Goal: Download file/media

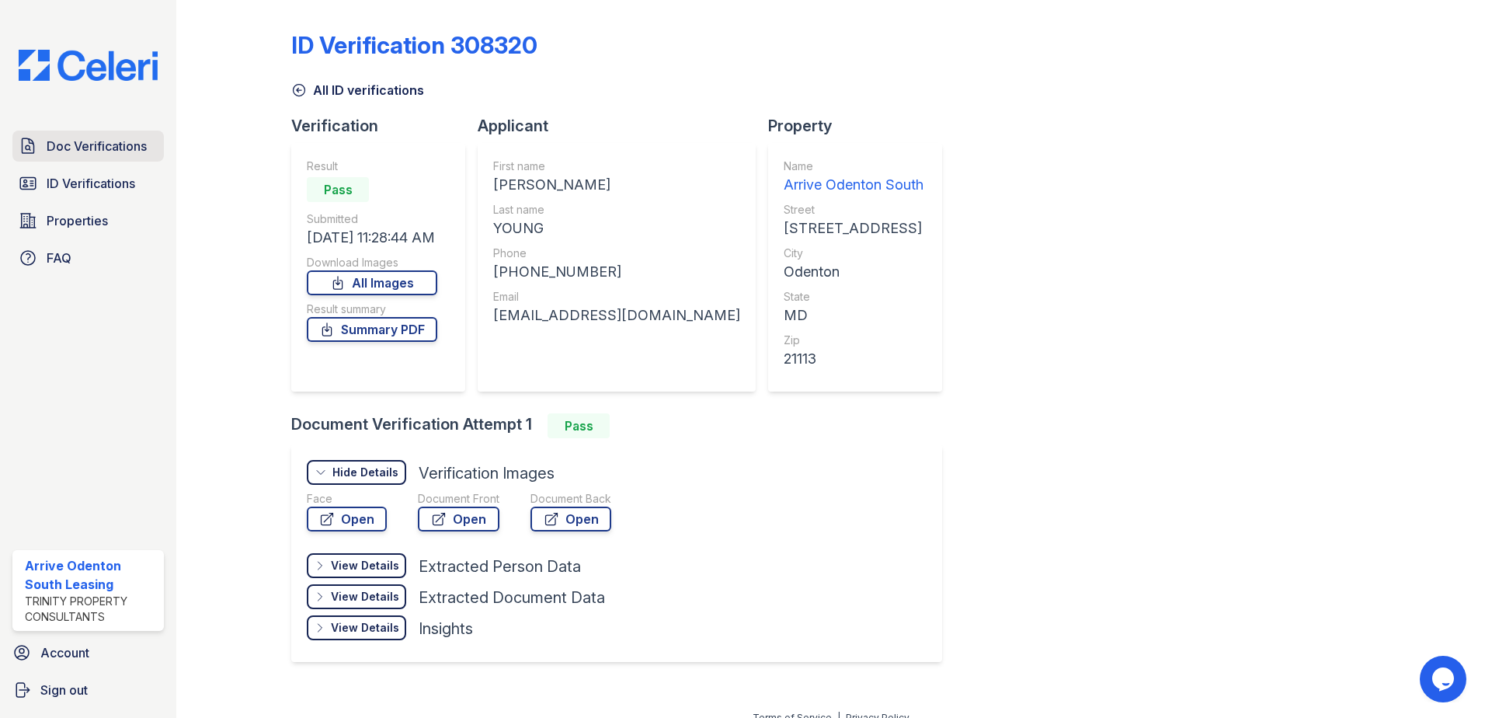
click at [103, 142] on span "Doc Verifications" at bounding box center [97, 146] width 100 height 19
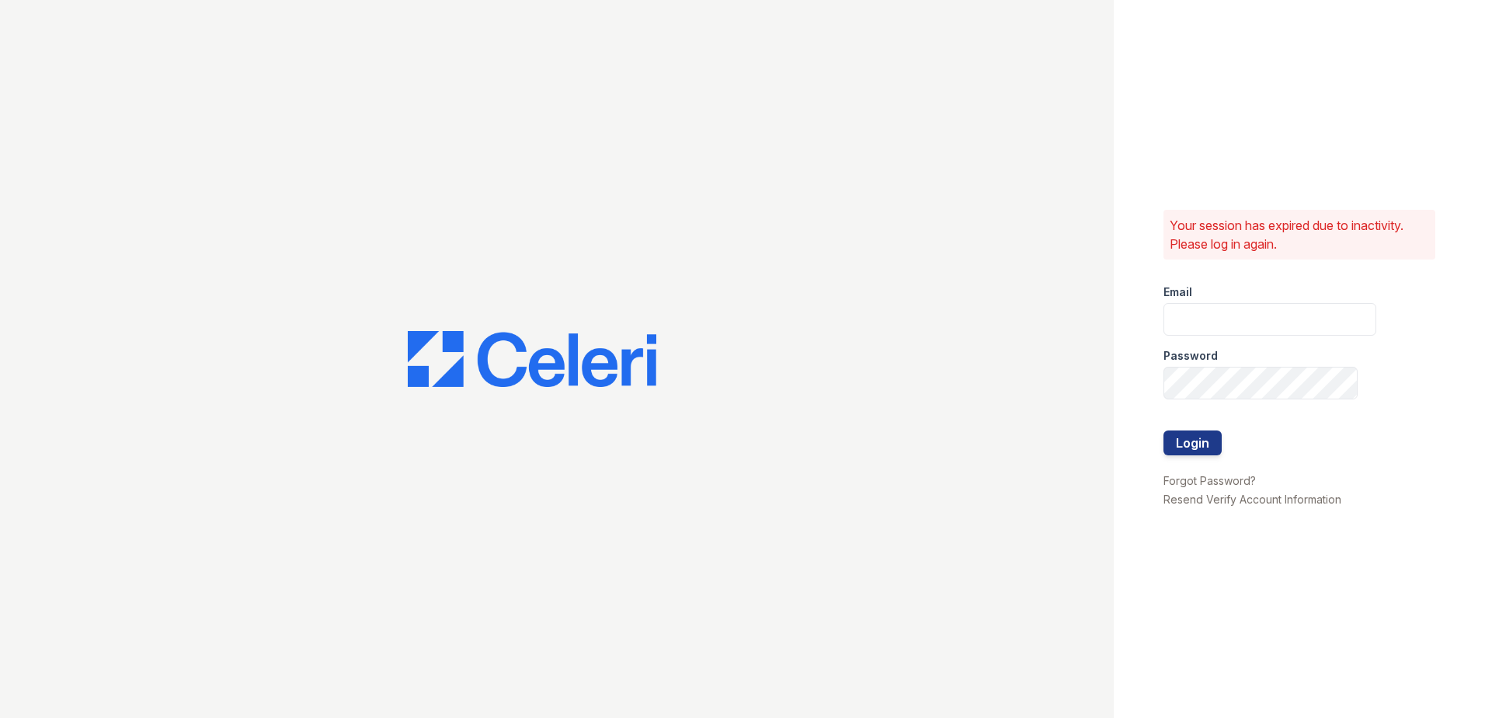
type input "[EMAIL_ADDRESS][DOMAIN_NAME]"
click at [1193, 449] on button "Login" at bounding box center [1193, 442] width 58 height 25
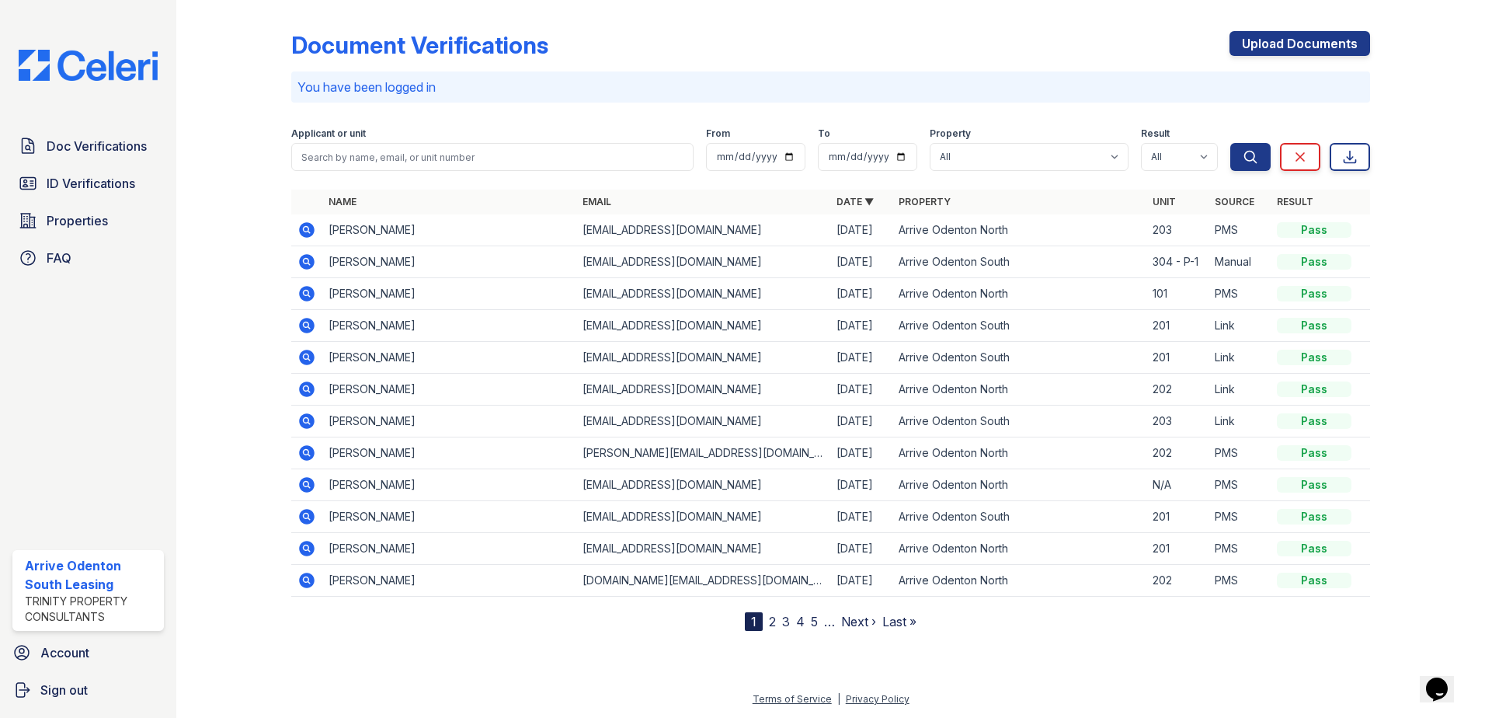
click at [308, 354] on icon at bounding box center [307, 357] width 19 height 19
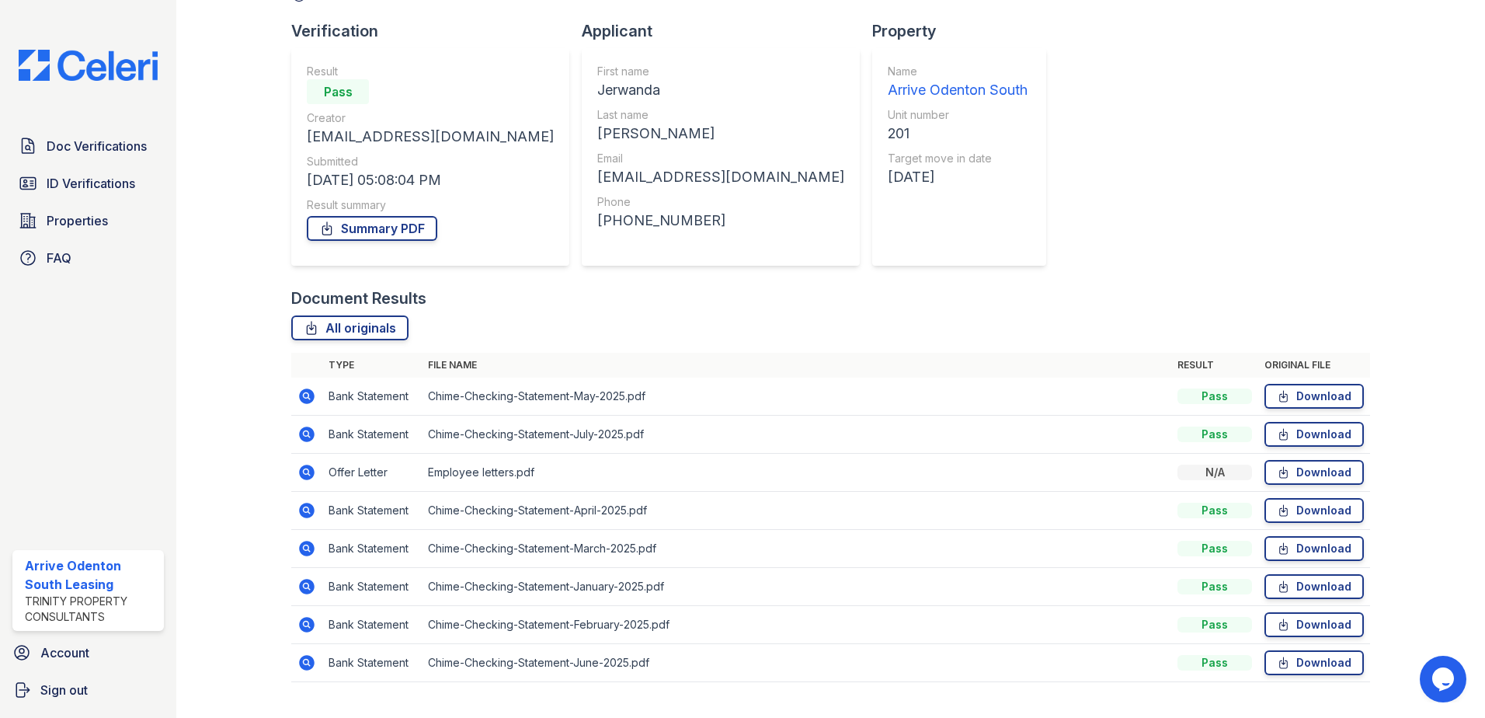
scroll to position [127, 0]
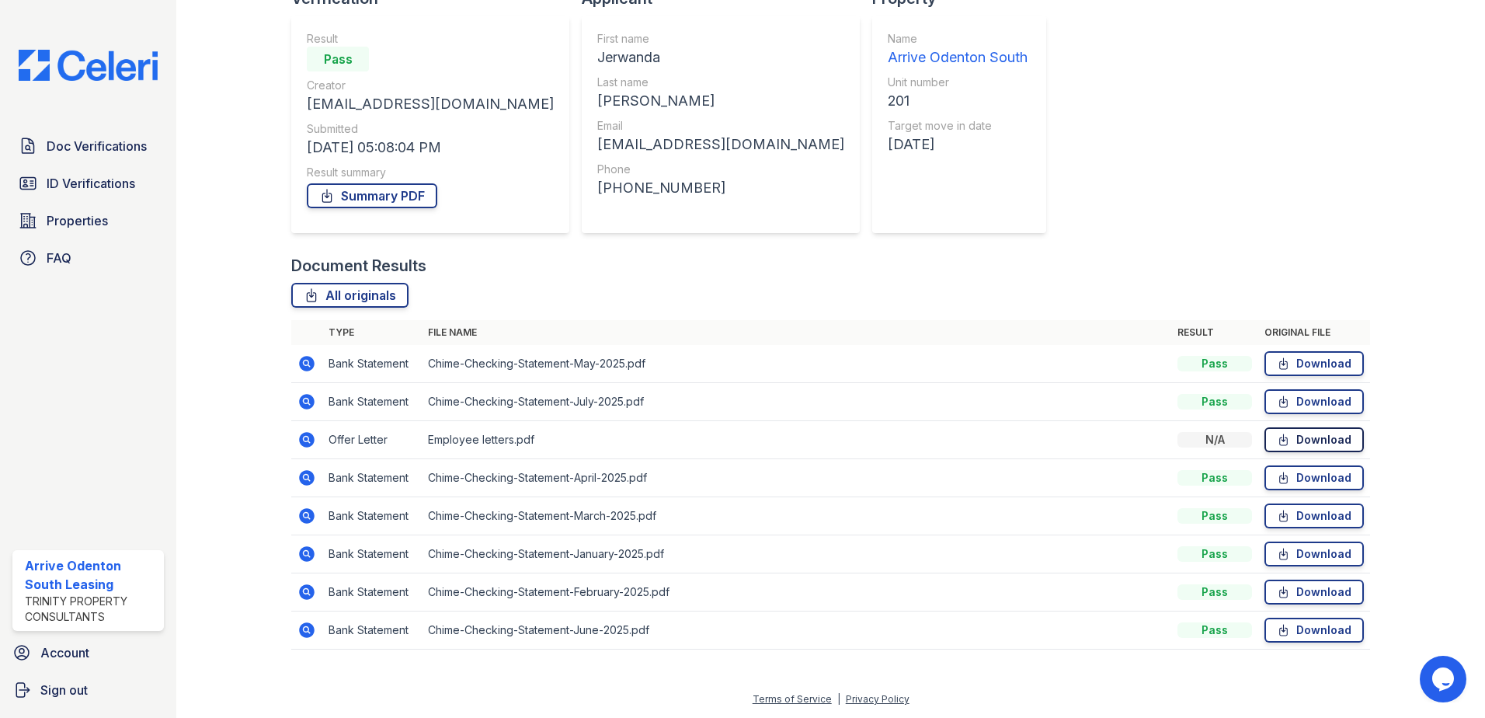
click at [1302, 438] on link "Download" at bounding box center [1314, 439] width 99 height 25
click at [1309, 404] on link "Download" at bounding box center [1314, 401] width 99 height 25
